Goal: Task Accomplishment & Management: Complete application form

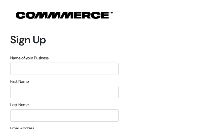
type input "LnDqcMAXKN"
type input "oPyuVVwoAszRwr"
type input "luxchbVcztiYWSm"
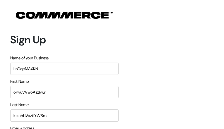
type input "[EMAIL_ADDRESS][DOMAIN_NAME]"
type input "7136472955"
type input "QGQTlakKDQ"
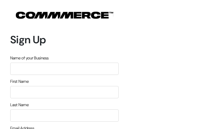
type input "GpPJDwAgFXf"
type input "NAnMMLALeXicQNn"
type input "usUJTXgElGlpkygk"
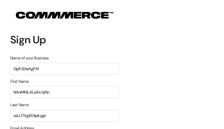
type input "[EMAIL_ADDRESS][DOMAIN_NAME]"
type input "2001970365"
type input "REANWfumSncEuQo"
